Goal: Complete application form

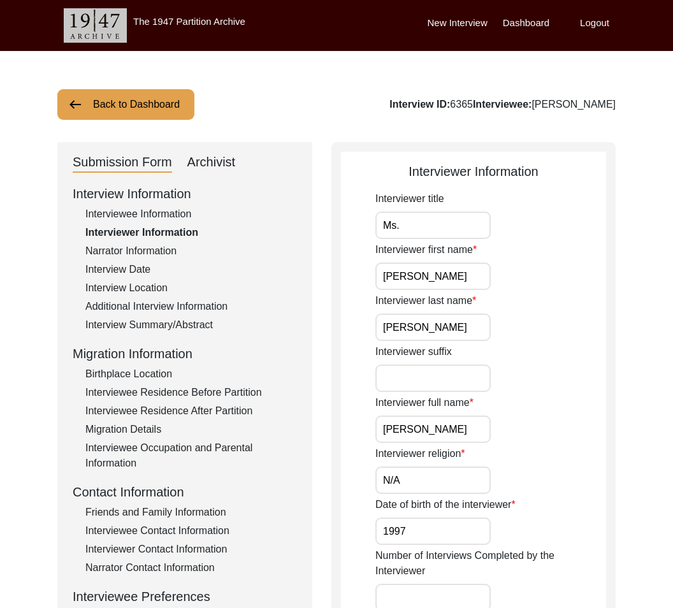
scroll to position [1, 0]
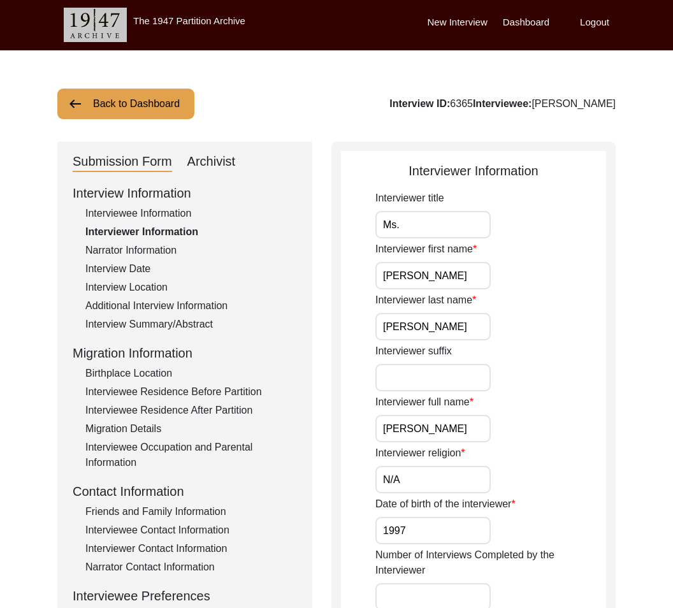
click at [91, 427] on div "Migration Details" at bounding box center [191, 429] width 212 height 15
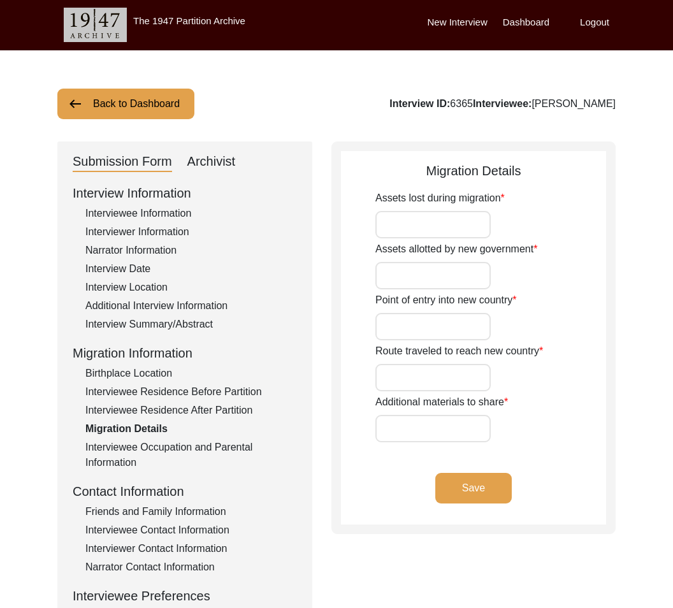
type input "N/A"
type input "Wagah Border"
type input "Padyawali to [GEOGRAPHIC_DATA]"
type input "N/A"
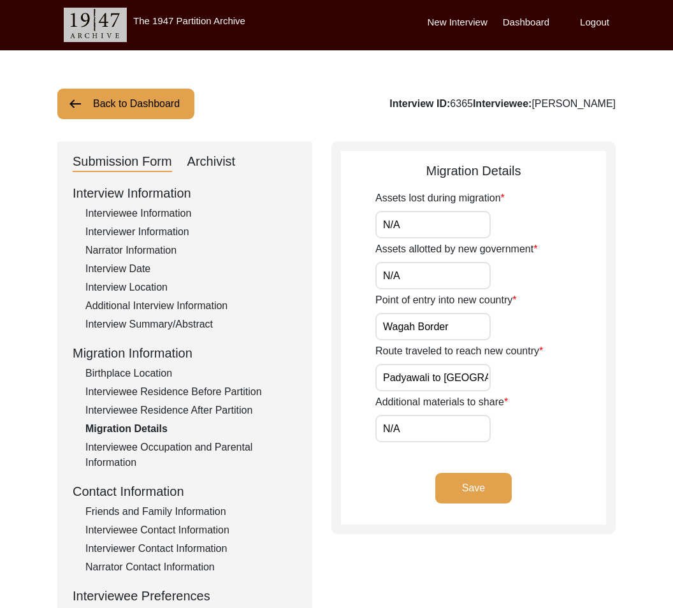
click at [437, 224] on input "N/A" at bounding box center [433, 224] width 115 height 27
drag, startPoint x: 451, startPoint y: 228, endPoint x: 373, endPoint y: 225, distance: 77.8
click at [373, 225] on app-migration-details "Migration Details Assets lost during migration N/A Assets allotted by new gover…" at bounding box center [473, 343] width 265 height 364
type input "Almost everything"
drag, startPoint x: 417, startPoint y: 268, endPoint x: 443, endPoint y: 278, distance: 28.1
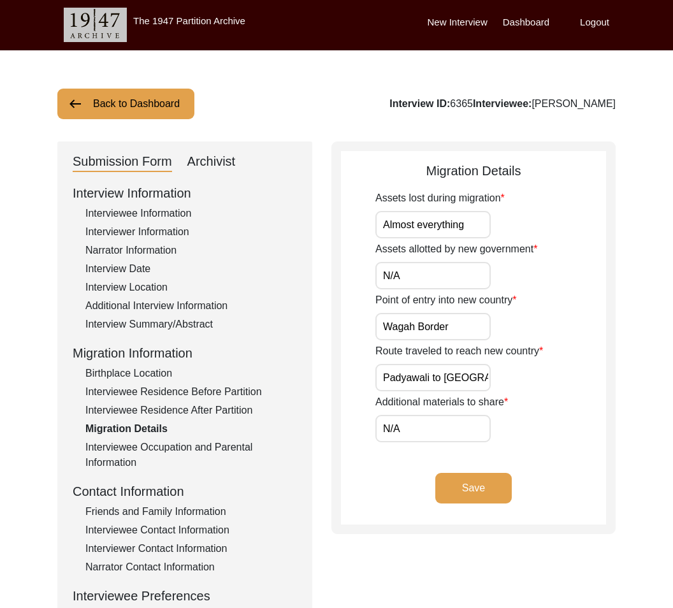
click at [443, 278] on input "N/A" at bounding box center [433, 275] width 115 height 27
type input "Food, shelter, house"
click at [456, 325] on input "Wagah Border" at bounding box center [433, 326] width 115 height 27
click at [385, 327] on input "Wagah Border" at bounding box center [433, 326] width 115 height 27
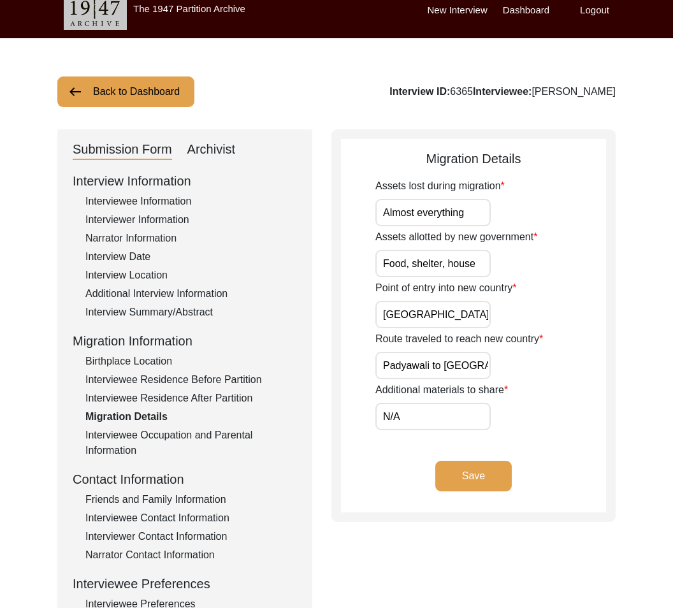
drag, startPoint x: 383, startPoint y: 328, endPoint x: 436, endPoint y: 321, distance: 52.7
click at [478, 323] on input "[GEOGRAPHIC_DATA] at Wagah Border" at bounding box center [433, 314] width 115 height 27
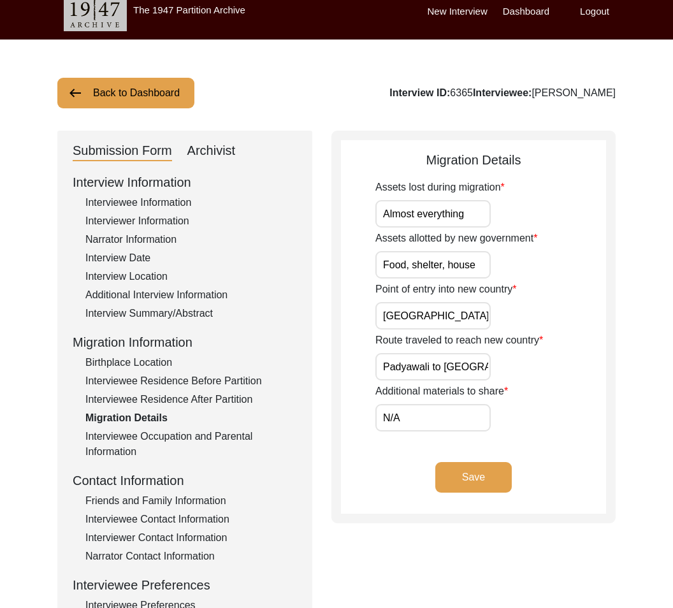
scroll to position [0, 12]
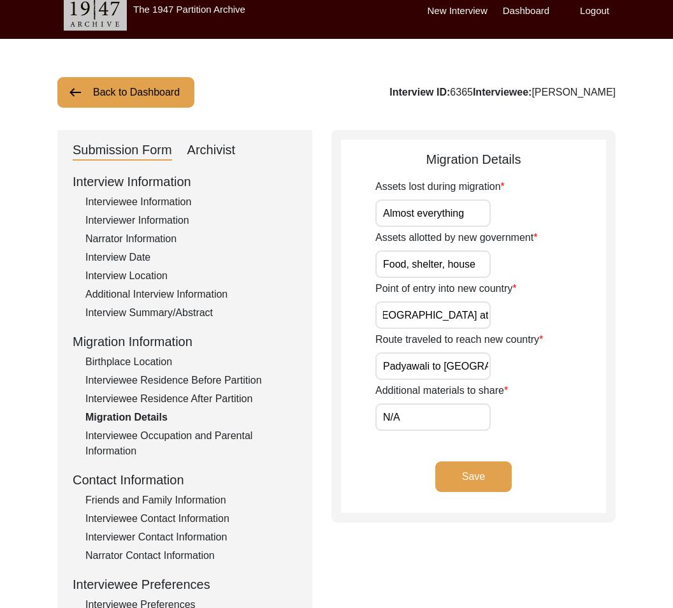
drag, startPoint x: 382, startPoint y: 317, endPoint x: 515, endPoint y: 322, distance: 133.4
click at [515, 322] on div "Point of entry into new country [GEOGRAPHIC_DATA] at [GEOGRAPHIC_DATA]" at bounding box center [491, 305] width 231 height 48
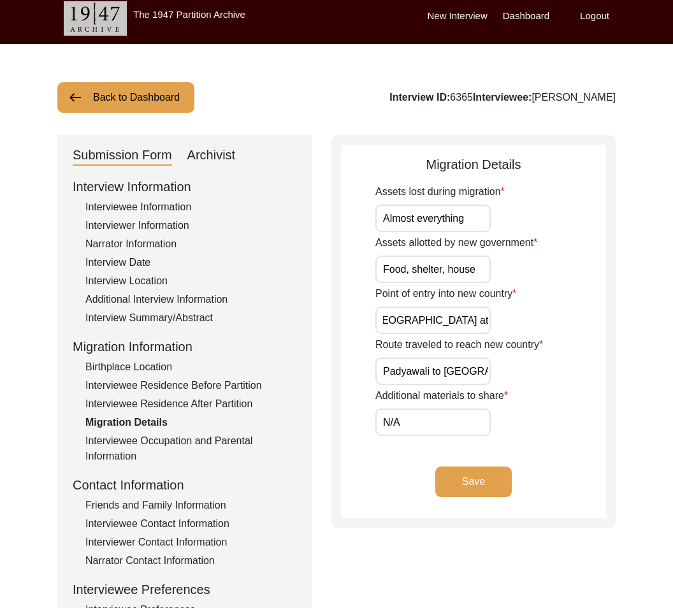
scroll to position [0, 0]
click at [450, 326] on input "[GEOGRAPHIC_DATA] at Wagah Border" at bounding box center [433, 320] width 115 height 27
drag, startPoint x: 438, startPoint y: 319, endPoint x: 365, endPoint y: 321, distance: 73.3
click at [365, 321] on app-migration-details "Migration Details Assets lost during migration Almost everything Assets allotte…" at bounding box center [473, 337] width 265 height 364
type input "Wagah Border"
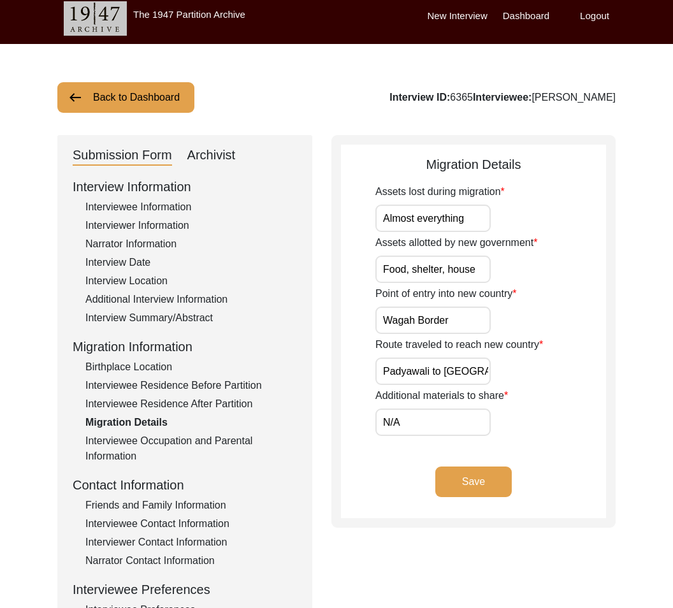
drag, startPoint x: 443, startPoint y: 369, endPoint x: 349, endPoint y: 369, distance: 93.7
click at [349, 369] on app-migration-details "Migration Details Assets lost during migration Almost everything Assets allotte…" at bounding box center [473, 337] width 265 height 364
click at [486, 374] on input "Gujrat, [GEOGRAPHIC_DATA]" at bounding box center [433, 371] width 115 height 27
drag, startPoint x: 446, startPoint y: 372, endPoint x: 455, endPoint y: 365, distance: 12.3
click at [464, 366] on input "[GEOGRAPHIC_DATA], [GEOGRAPHIC_DATA], [GEOGRAPHIC_DATA] border refugee [GEOGRAP…" at bounding box center [433, 371] width 115 height 27
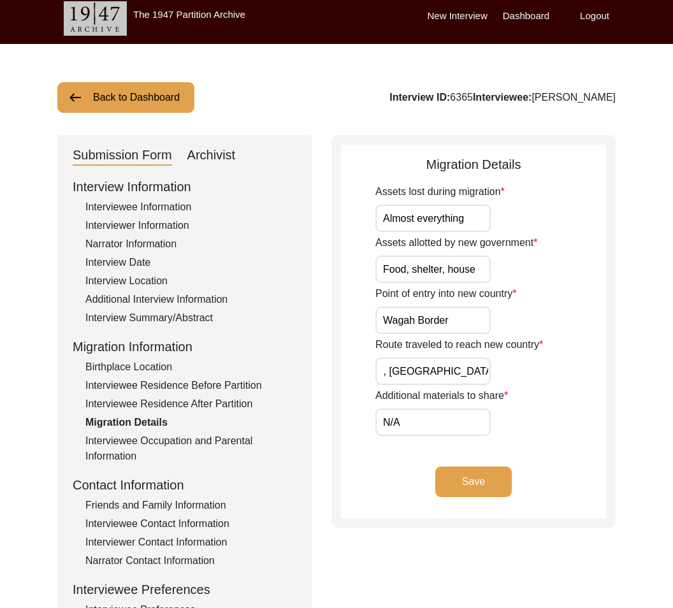
scroll to position [0, 108]
drag, startPoint x: 413, startPoint y: 367, endPoint x: 396, endPoint y: 369, distance: 16.7
click at [402, 369] on input "[GEOGRAPHIC_DATA], [GEOGRAPHIC_DATA], [GEOGRAPHIC_DATA] border refugee [GEOGRAP…" at bounding box center [433, 371] width 115 height 27
click at [393, 371] on input "[GEOGRAPHIC_DATA], [GEOGRAPHIC_DATA], [GEOGRAPHIC_DATA] border refugee [GEOGRAP…" at bounding box center [433, 371] width 115 height 27
type input "Gujrat, [GEOGRAPHIC_DATA], [GEOGRAPHIC_DATA], [GEOGRAPHIC_DATA], [GEOGRAPHIC_DA…"
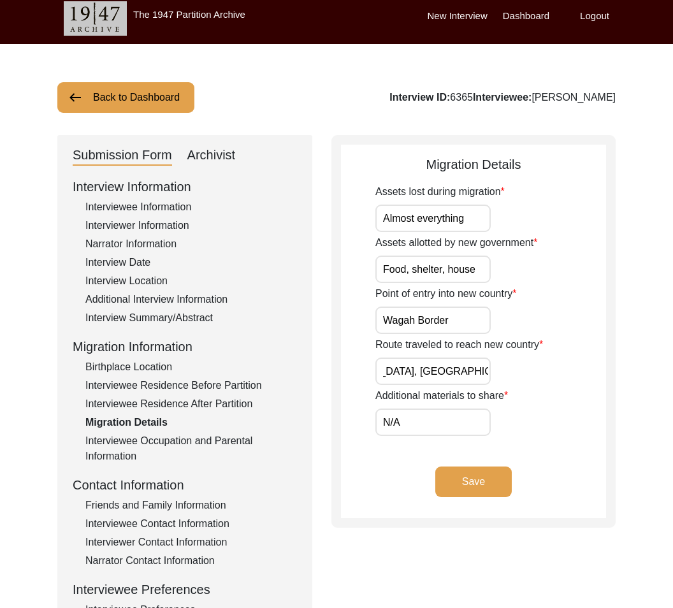
click at [503, 429] on div "Additional materials to share N/A" at bounding box center [491, 412] width 231 height 48
click at [459, 478] on button "Save" at bounding box center [474, 482] width 77 height 31
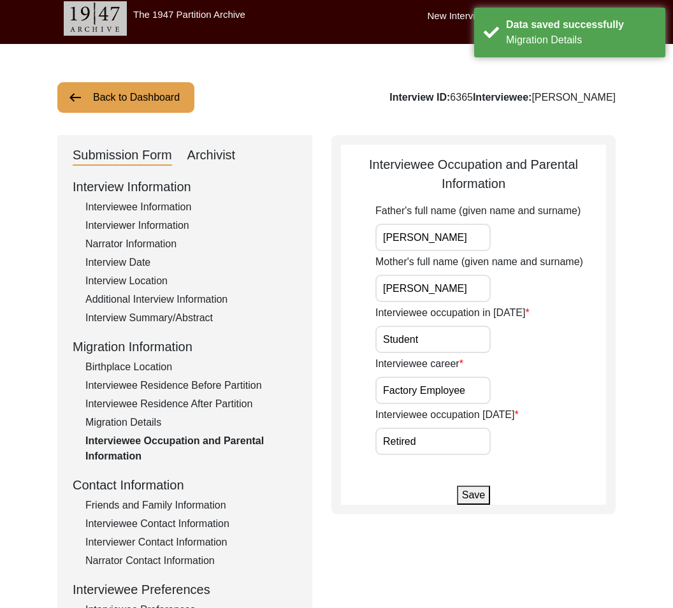
click at [153, 418] on div "Migration Details" at bounding box center [191, 422] width 212 height 15
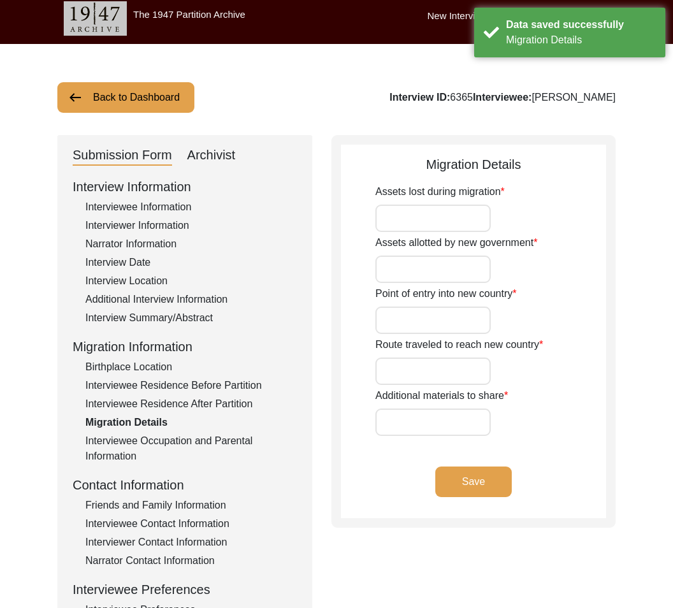
type input "Almost everything"
type input "Food, shelter, house"
type input "Wagah Border"
type input "Gujrat, [GEOGRAPHIC_DATA], [GEOGRAPHIC_DATA], [GEOGRAPHIC_DATA], [GEOGRAPHIC_DA…"
type input "N/A"
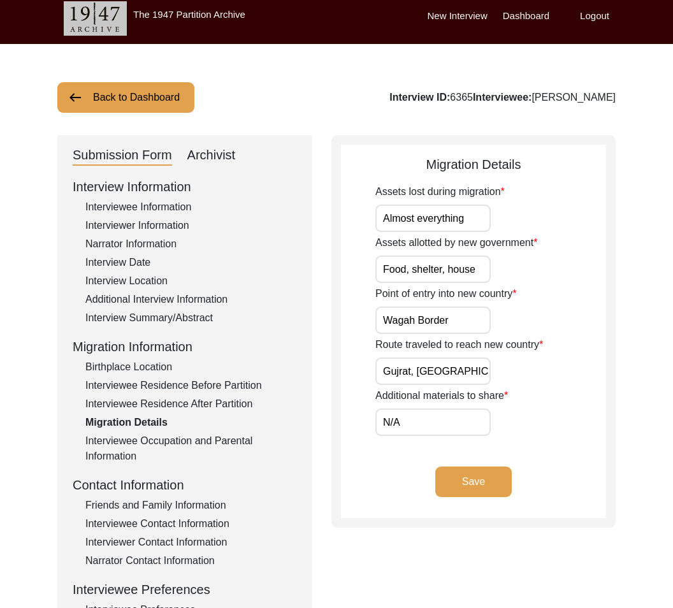
click at [478, 218] on input "Almost everything" at bounding box center [433, 218] width 115 height 27
drag, startPoint x: 382, startPoint y: 371, endPoint x: 529, endPoint y: 369, distance: 146.7
click at [529, 369] on div "Route traveled to reach new country [GEOGRAPHIC_DATA], [GEOGRAPHIC_DATA], [GEOG…" at bounding box center [491, 361] width 231 height 48
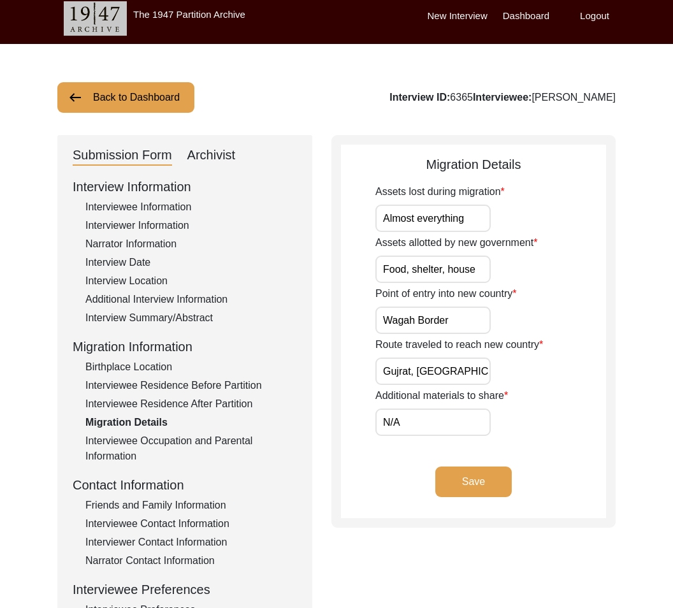
click at [530, 369] on div "Route traveled to reach new country [GEOGRAPHIC_DATA], [GEOGRAPHIC_DATA], [GEOG…" at bounding box center [491, 361] width 231 height 48
click at [172, 93] on button "Back to Dashboard" at bounding box center [125, 97] width 137 height 31
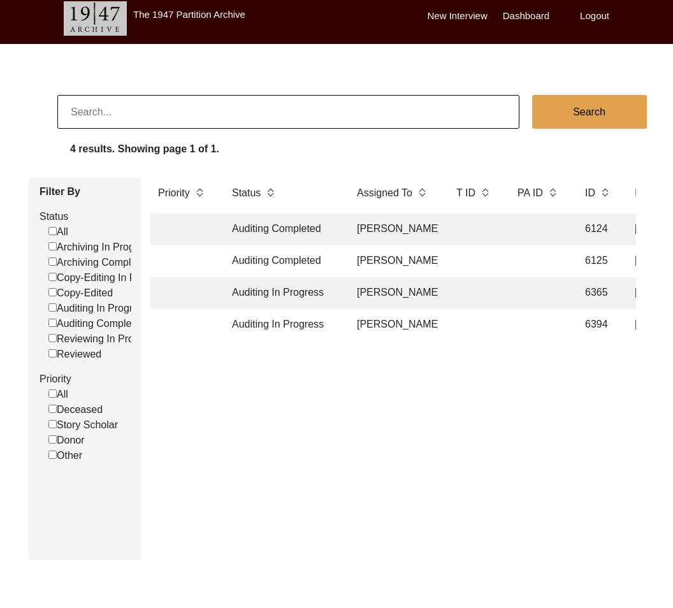
scroll to position [8, 0]
